Goal: Task Accomplishment & Management: Use online tool/utility

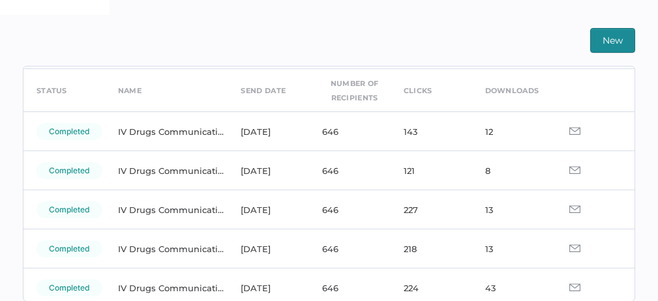
scroll to position [55, 0]
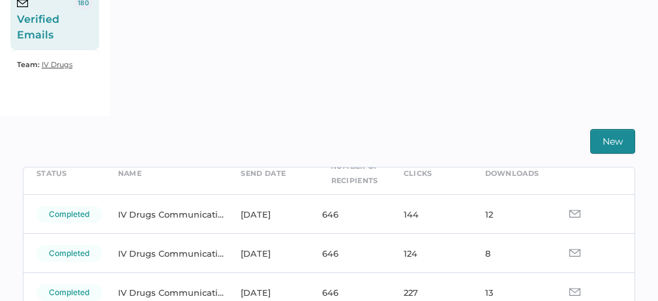
scroll to position [81, 0]
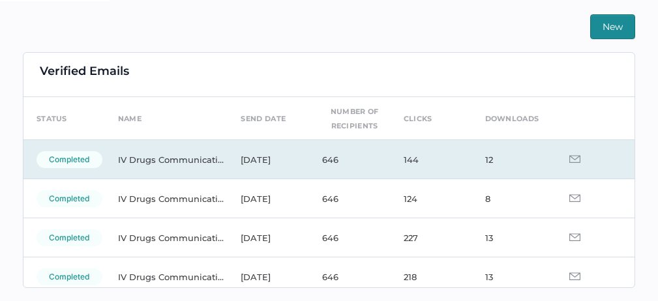
scroll to position [4, 0]
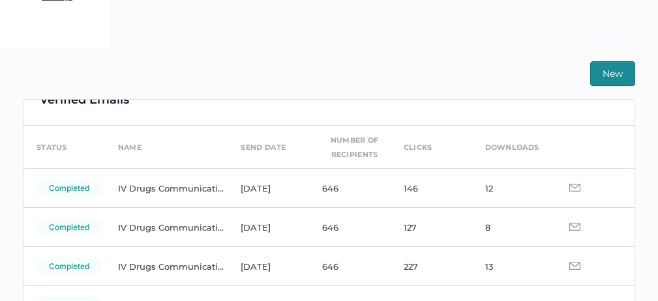
scroll to position [24, 0]
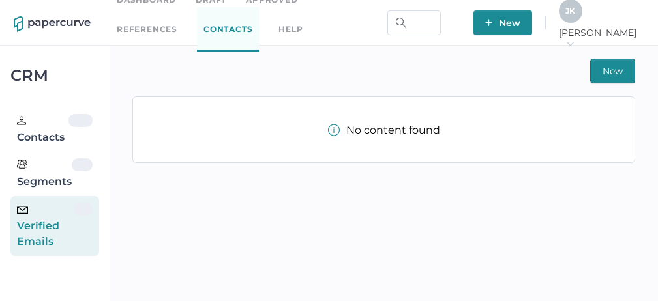
scroll to position [22, 0]
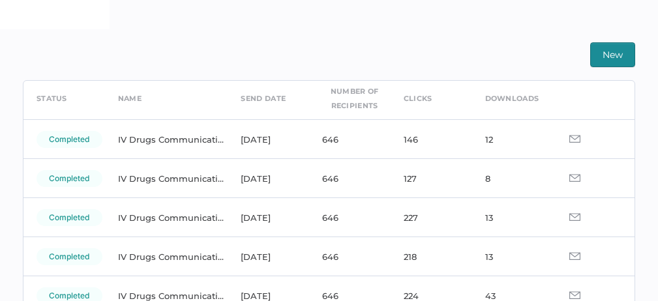
scroll to position [59, 0]
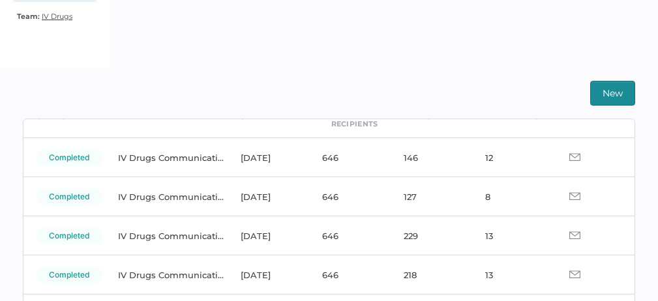
scroll to position [70, 0]
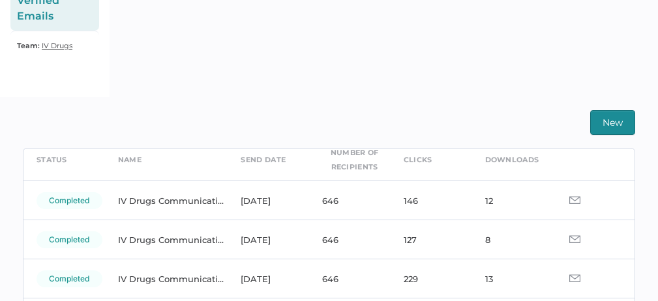
scroll to position [63, 0]
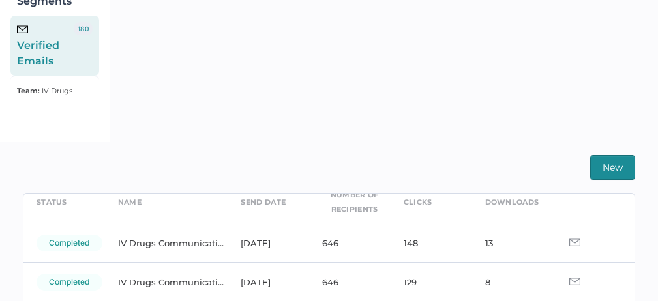
scroll to position [61, 0]
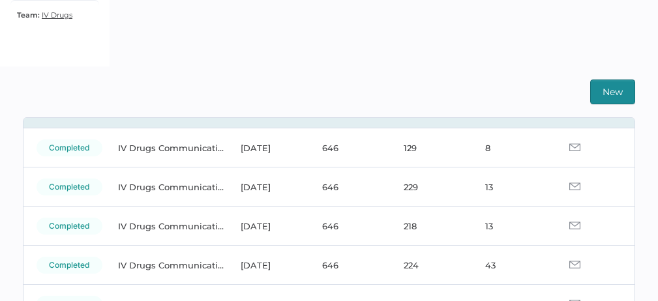
scroll to position [125, 0]
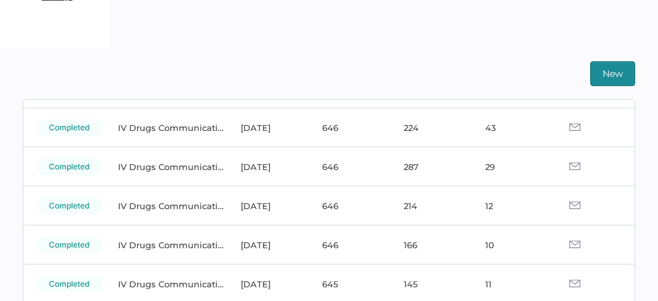
scroll to position [245, 0]
